Goal: Feedback & Contribution: Leave review/rating

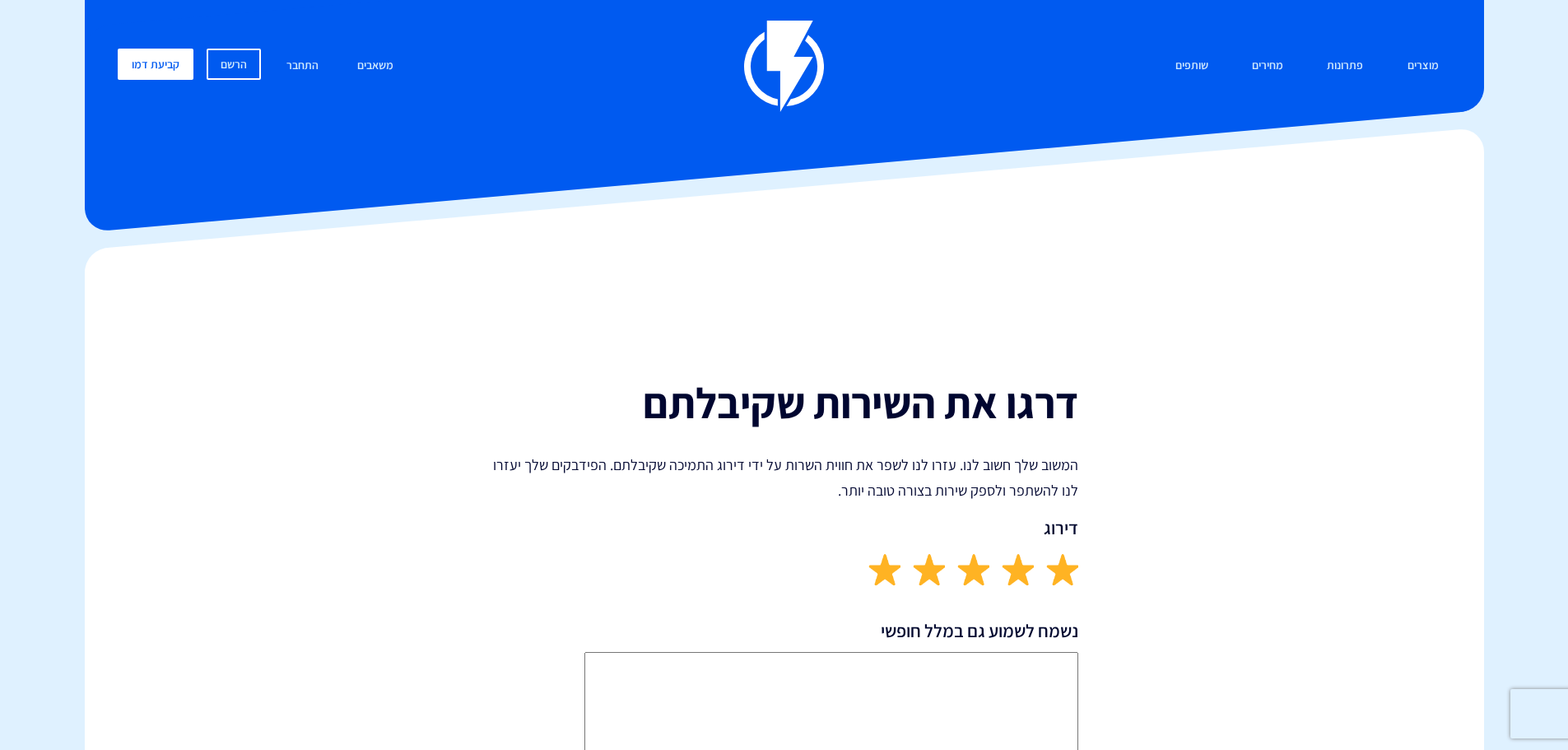
click at [880, 571] on img at bounding box center [885, 569] width 32 height 32
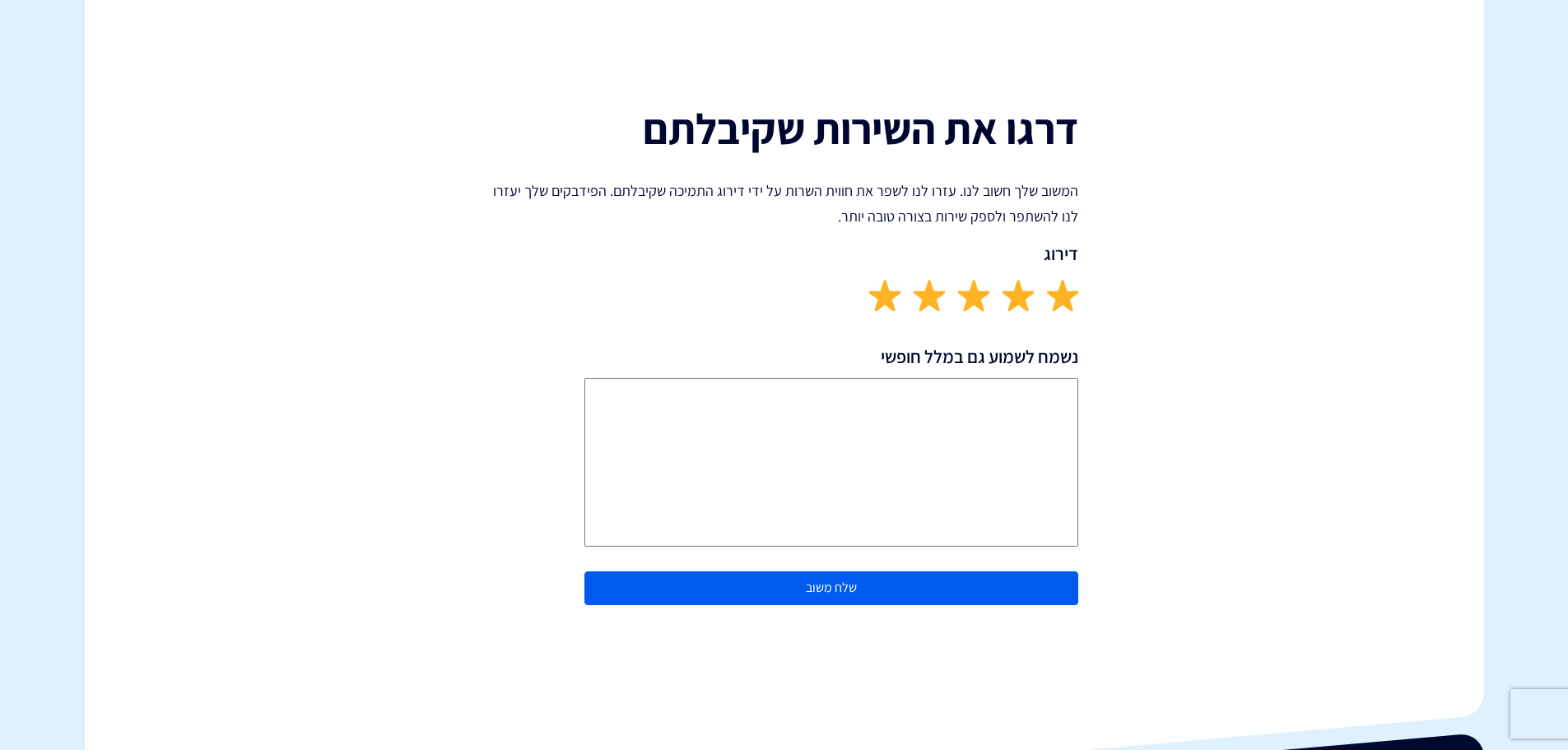
scroll to position [329, 0]
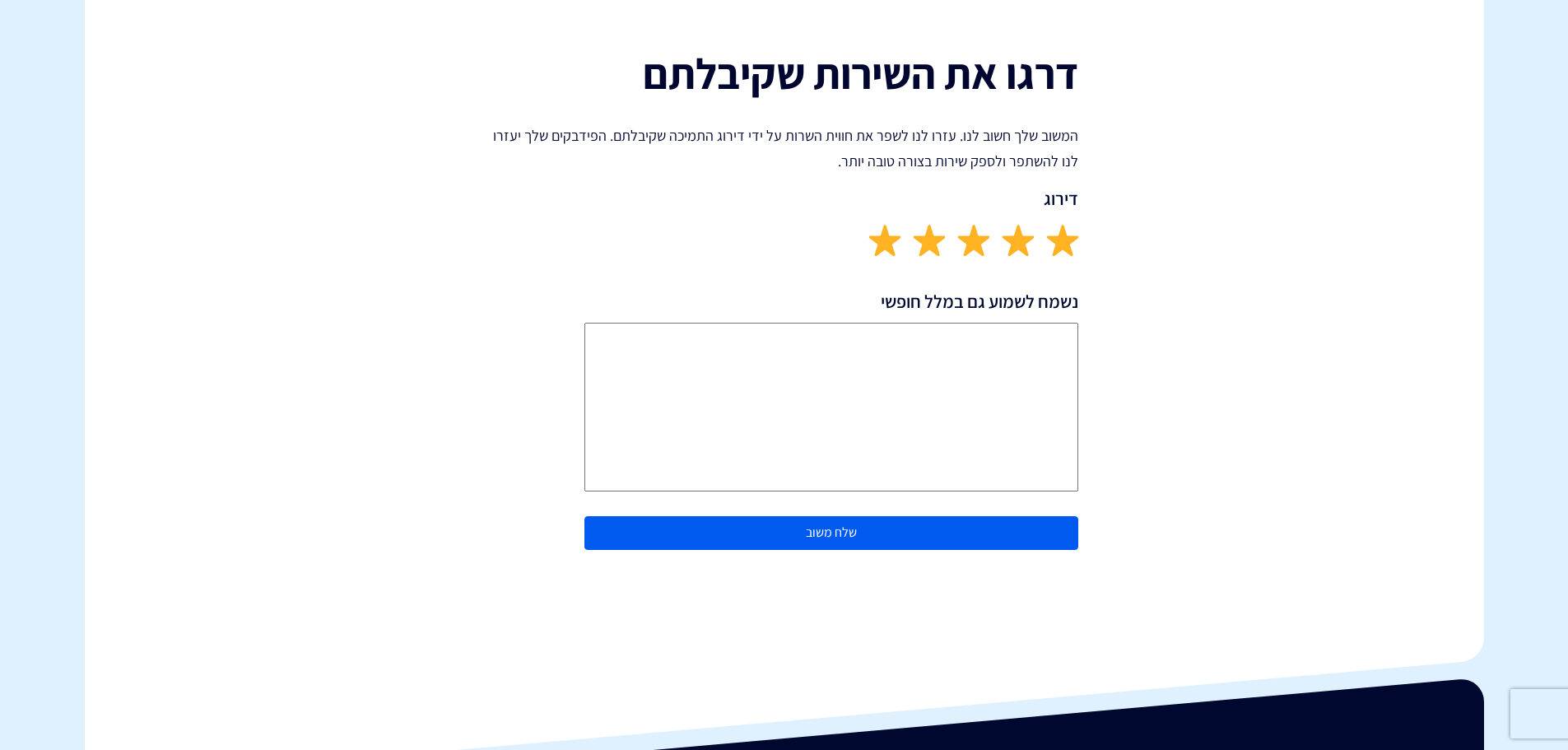
click at [761, 545] on button "שלח משוב" at bounding box center [831, 533] width 494 height 34
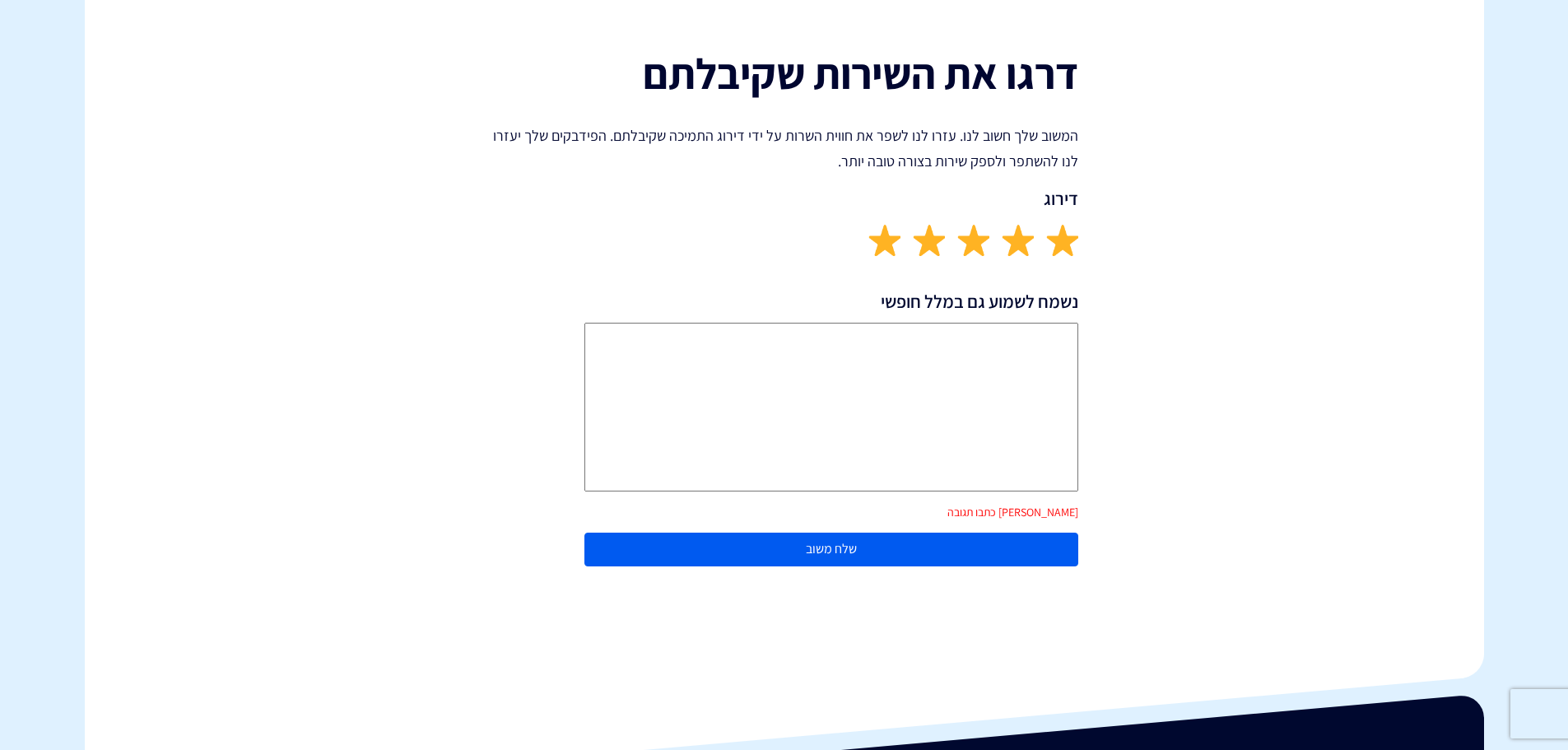
click at [734, 365] on textarea "נשמח לשמוע גם במלל חופשי" at bounding box center [831, 407] width 494 height 169
type textarea "ה"
type textarea "ס"
click at [1064, 336] on textarea "שיורת מקצועי וסבלני. טוב מאוד" at bounding box center [831, 407] width 494 height 169
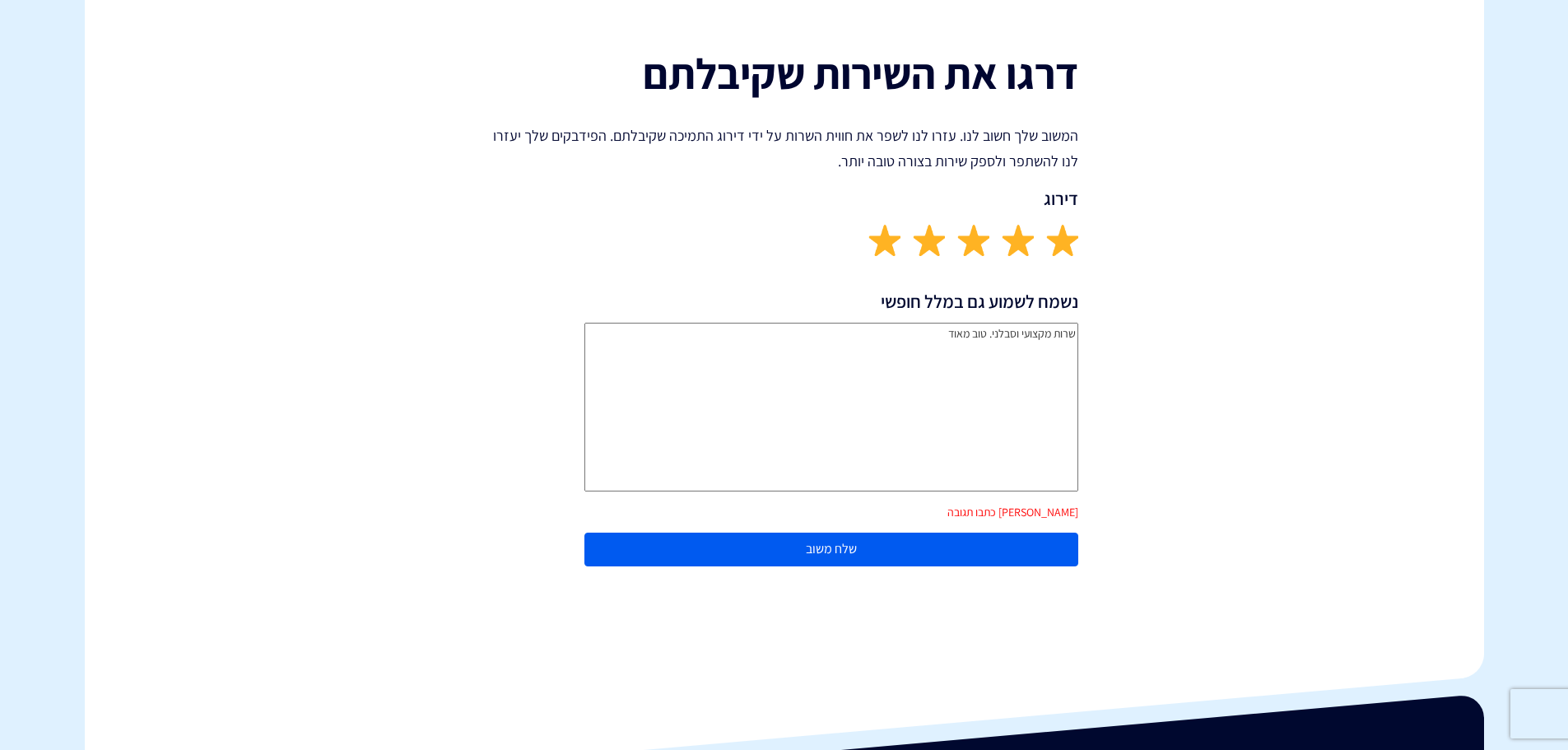
type textarea "שרות מקצועי וסבלני. טוב מאוד"
click at [1167, 400] on div "דרגו את השירות שקיבלתם המשוב שלך חשוב לנו. עזרו לנו לשפר את חווית השרות על ידי …" at bounding box center [784, 298] width 1424 height 760
click at [791, 551] on button "שלח משוב" at bounding box center [831, 550] width 494 height 34
